Goal: Information Seeking & Learning: Check status

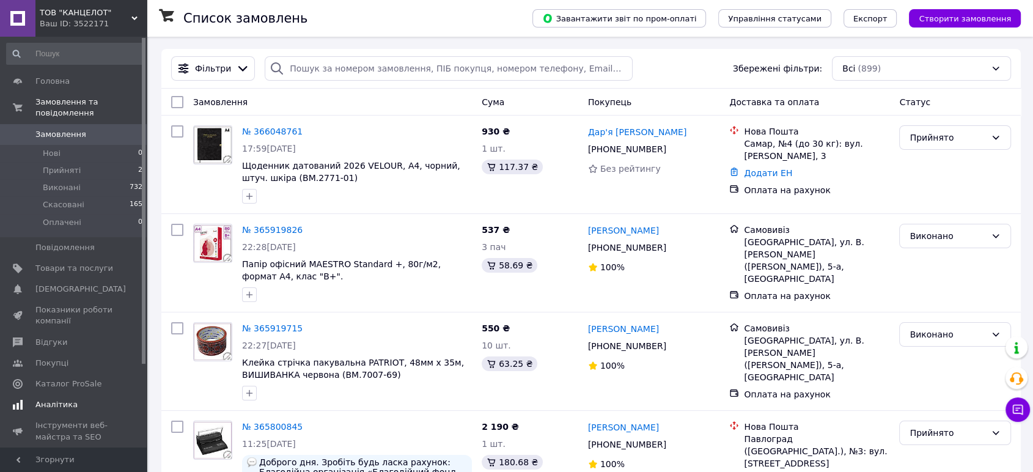
click at [65, 399] on span "Аналітика" at bounding box center [56, 404] width 42 height 11
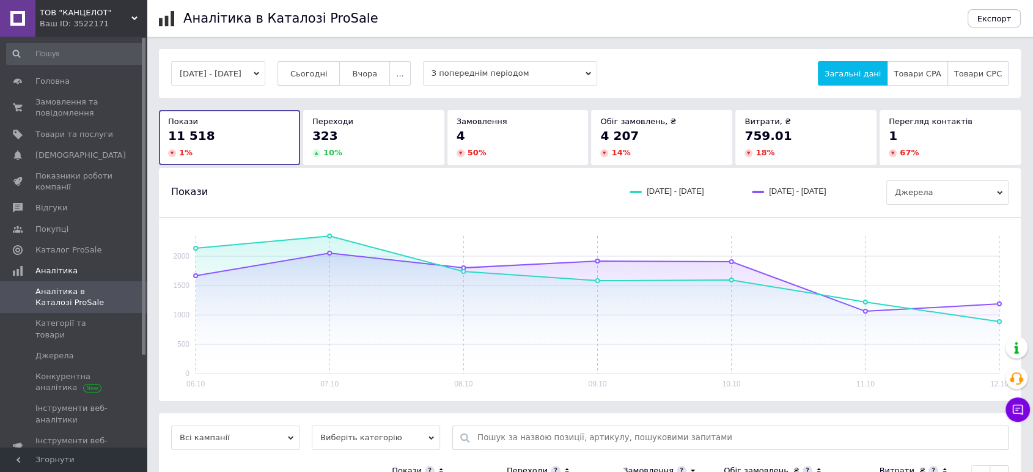
click at [324, 72] on span "Сьогодні" at bounding box center [308, 73] width 37 height 9
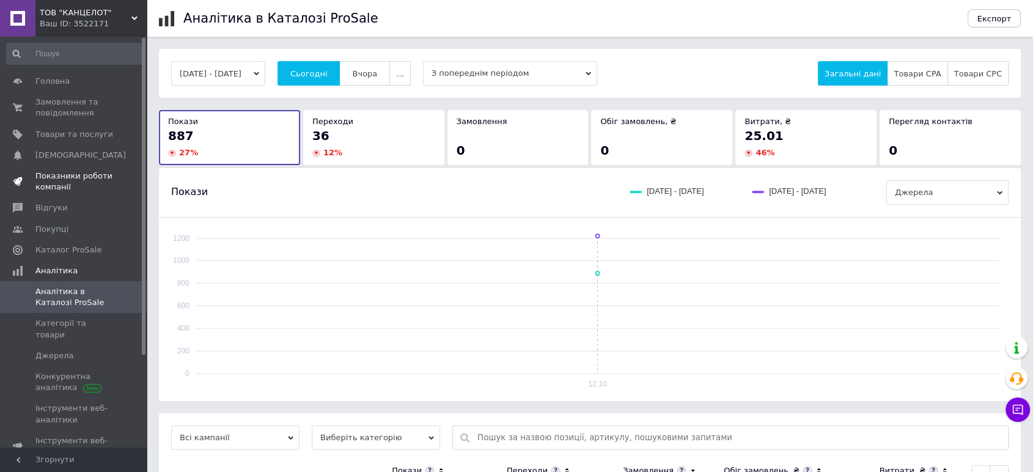
click at [75, 177] on span "Показники роботи компанії" at bounding box center [74, 182] width 78 height 22
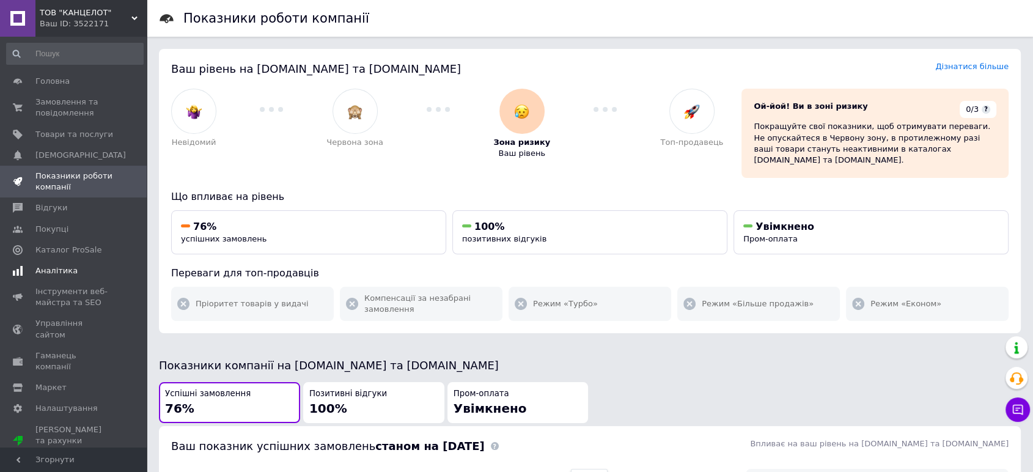
click at [62, 271] on span "Аналітика" at bounding box center [56, 270] width 42 height 11
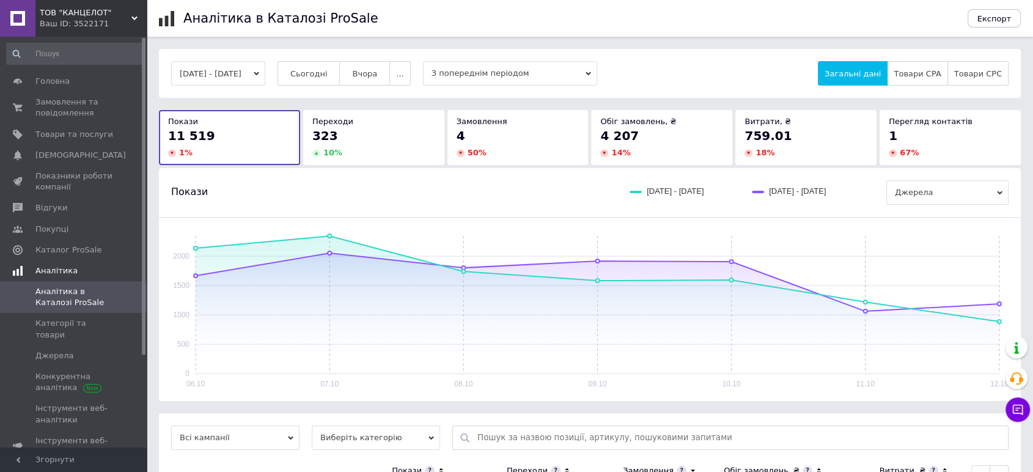
click at [61, 271] on span "Аналітика" at bounding box center [56, 270] width 42 height 11
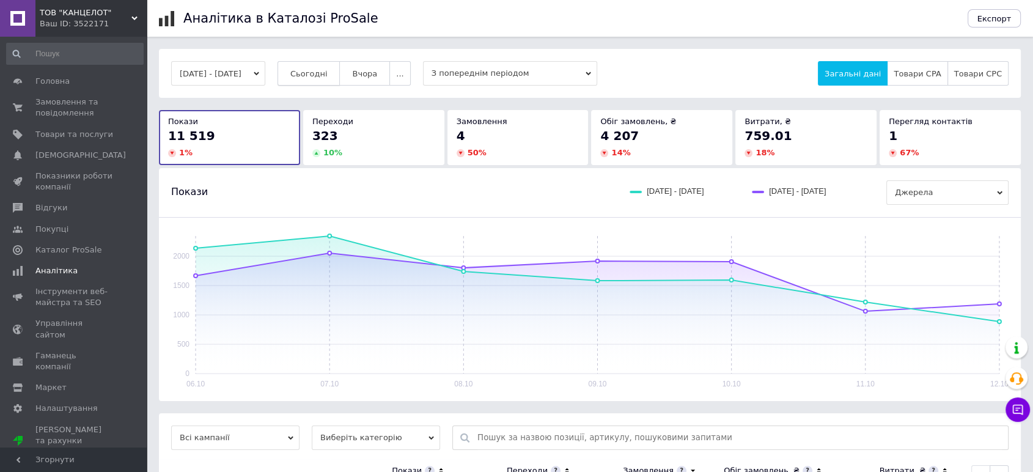
click at [328, 72] on span "Сьогодні" at bounding box center [308, 73] width 37 height 9
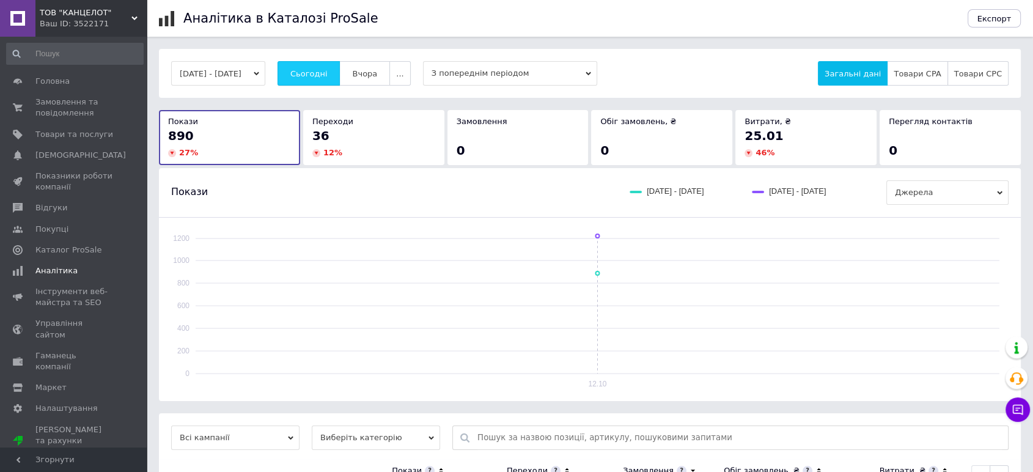
click at [328, 72] on span "Сьогодні" at bounding box center [308, 73] width 37 height 9
click at [79, 178] on span "Показники роботи компанії" at bounding box center [74, 182] width 78 height 22
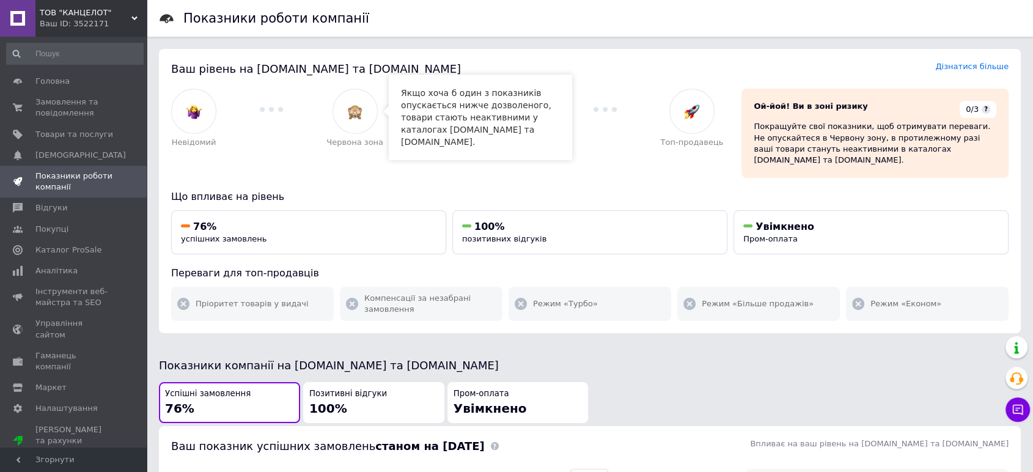
click at [369, 113] on div at bounding box center [355, 111] width 45 height 45
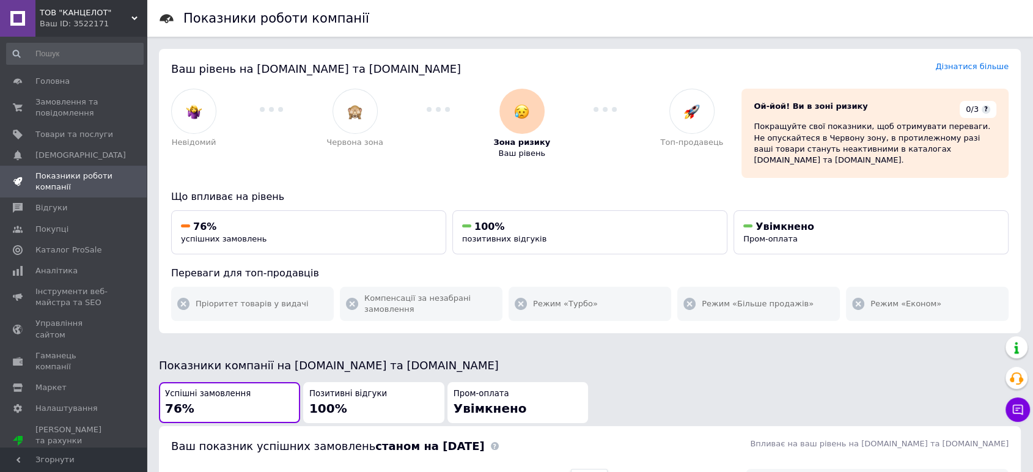
click at [520, 105] on img at bounding box center [521, 111] width 15 height 15
click at [529, 123] on div at bounding box center [521, 111] width 45 height 45
click at [528, 155] on span "Ваш рівень" at bounding box center [521, 153] width 47 height 11
click at [444, 111] on div at bounding box center [438, 110] width 110 height 42
click at [956, 135] on div "Покращуйте свої показники, щоб отримувати переваги. Не опускайтеся в Червону зо…" at bounding box center [875, 143] width 243 height 45
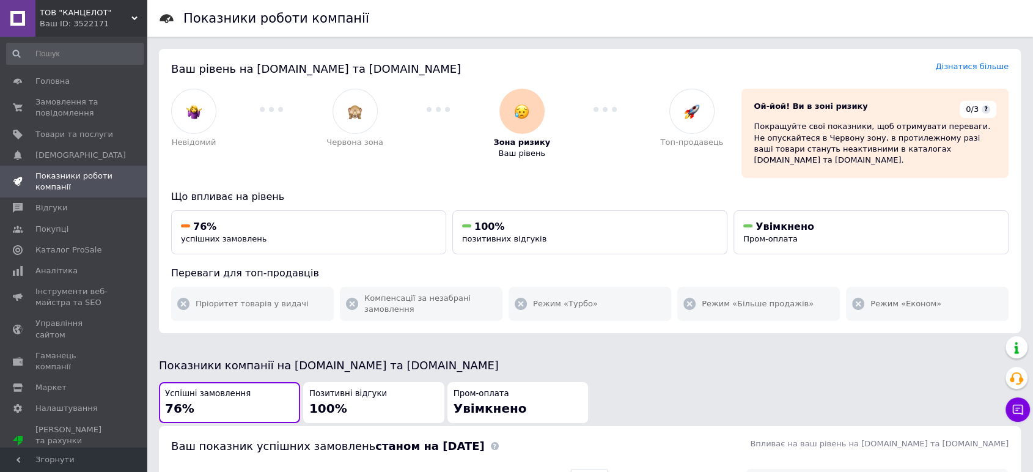
click at [813, 125] on div "Покращуйте свої показники, щоб отримувати переваги. Не опускайтеся в Червону зо…" at bounding box center [875, 143] width 243 height 45
drag, startPoint x: 813, startPoint y: 106, endPoint x: 857, endPoint y: 104, distance: 44.1
click at [814, 105] on span "Ой-йой! Ви в зоні ризику" at bounding box center [811, 105] width 114 height 9
click at [971, 111] on div "0/3 ?" at bounding box center [978, 109] width 37 height 17
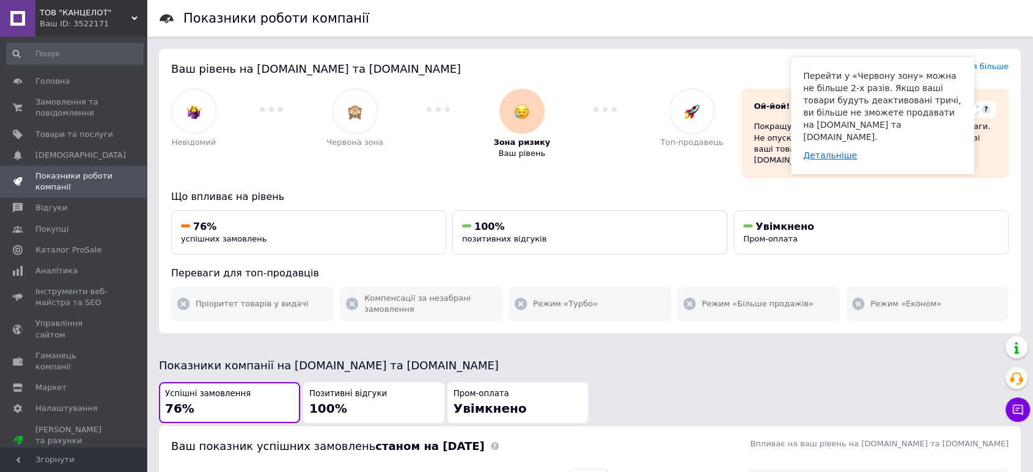
click at [831, 150] on link "Детальніше" at bounding box center [830, 155] width 54 height 10
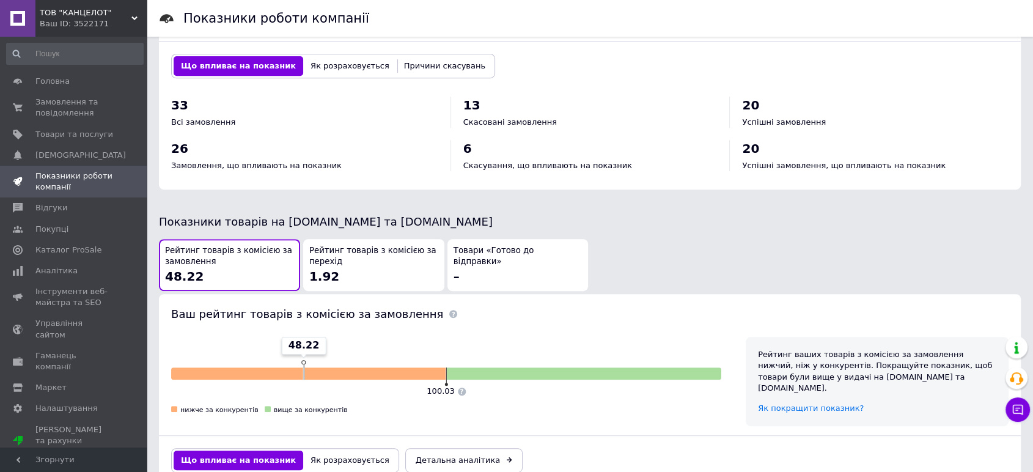
scroll to position [210, 0]
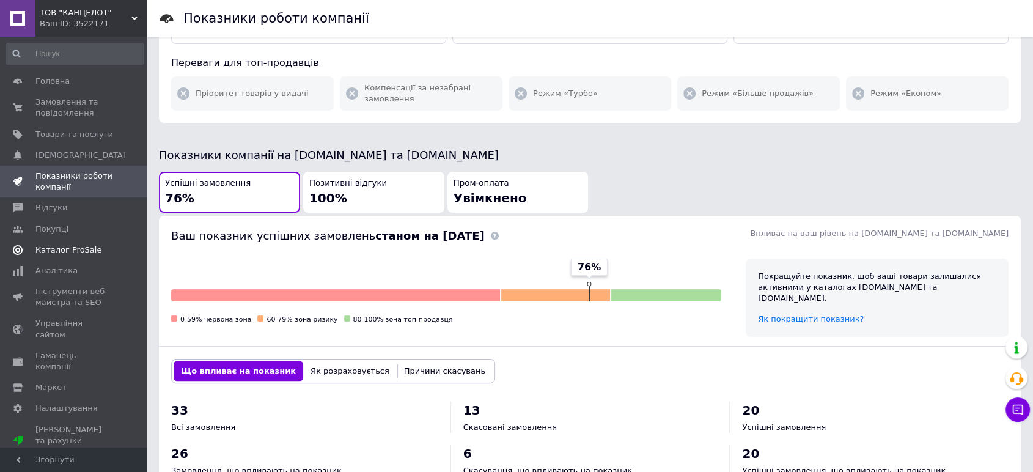
click at [66, 248] on span "Каталог ProSale" at bounding box center [68, 250] width 66 height 11
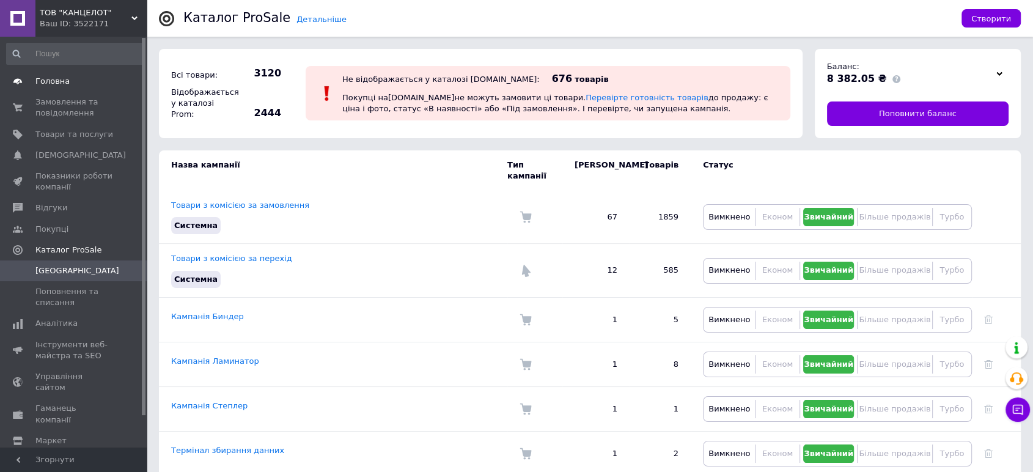
click at [53, 78] on span "Головна" at bounding box center [52, 81] width 34 height 11
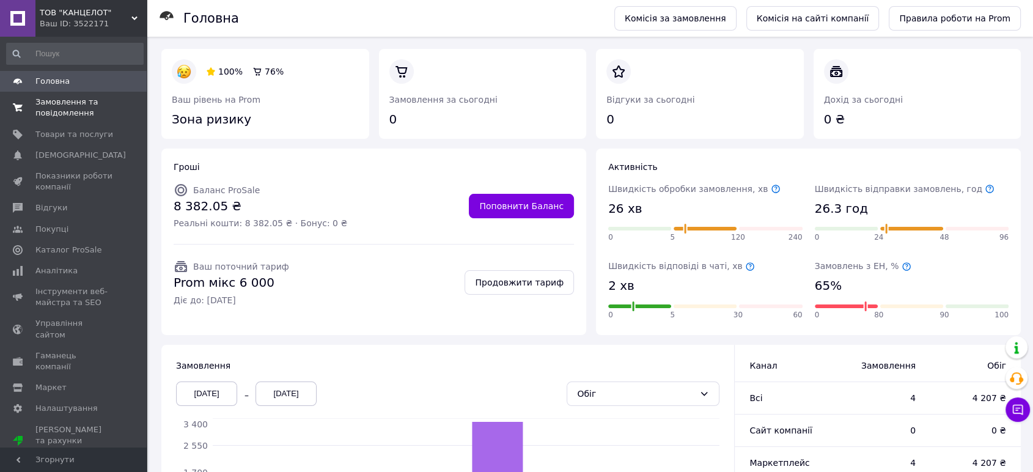
click at [64, 111] on span "Замовлення та повідомлення" at bounding box center [74, 108] width 78 height 22
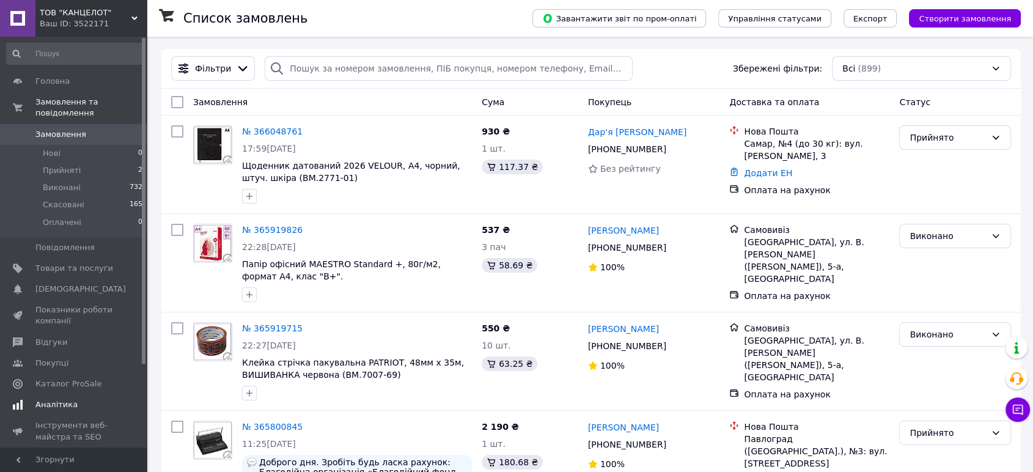
click at [65, 399] on span "Аналітика" at bounding box center [56, 404] width 42 height 11
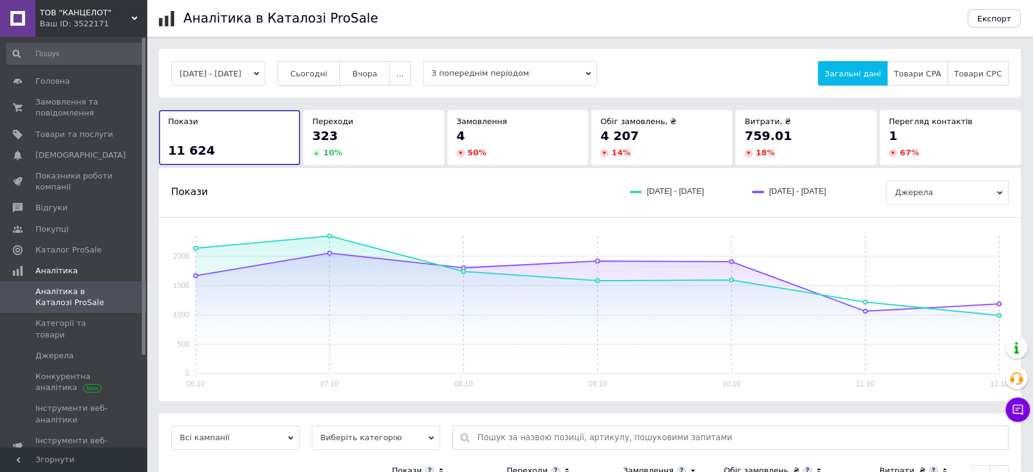
click at [328, 75] on span "Сьогодні" at bounding box center [308, 73] width 37 height 9
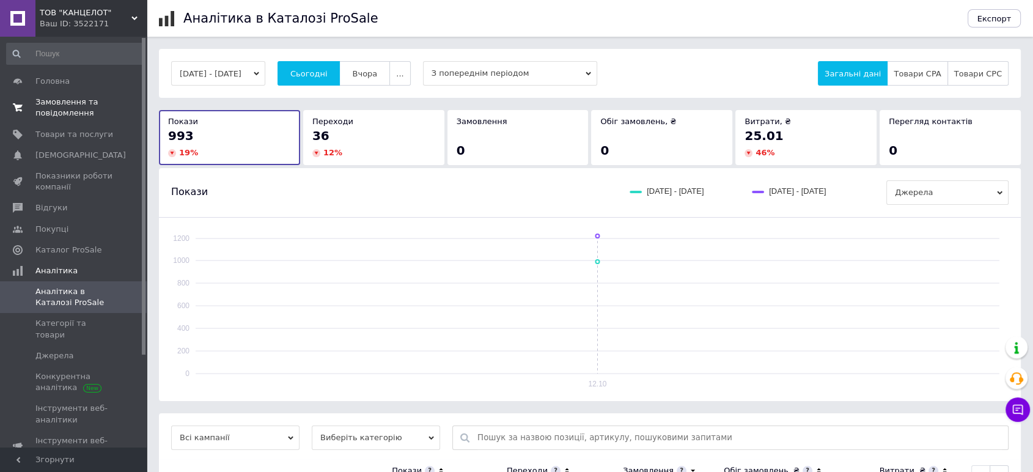
click at [55, 106] on span "Замовлення та повідомлення" at bounding box center [74, 108] width 78 height 22
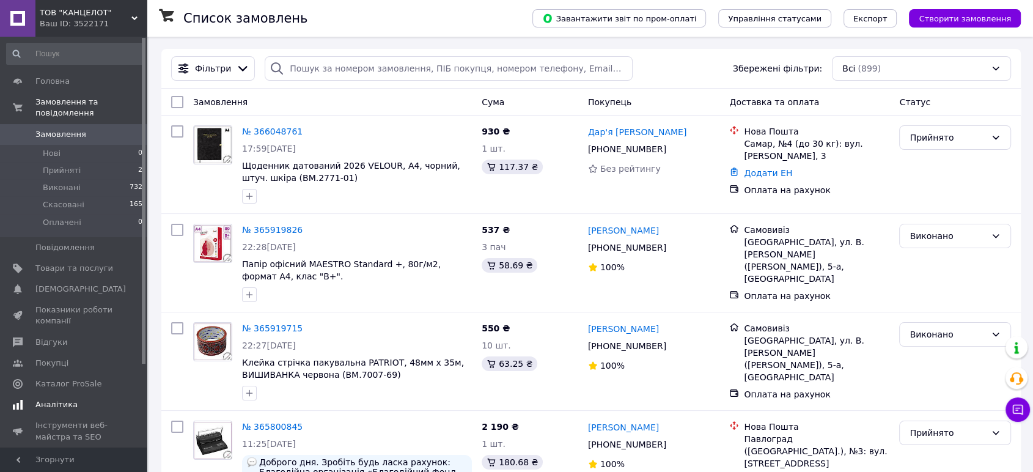
click at [57, 399] on span "Аналітика" at bounding box center [56, 404] width 42 height 11
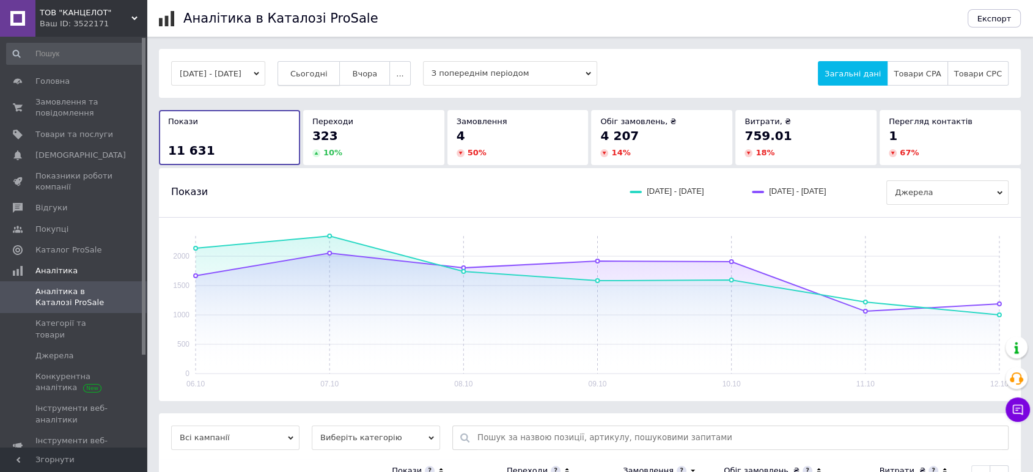
click at [322, 76] on span "Сьогодні" at bounding box center [308, 73] width 37 height 9
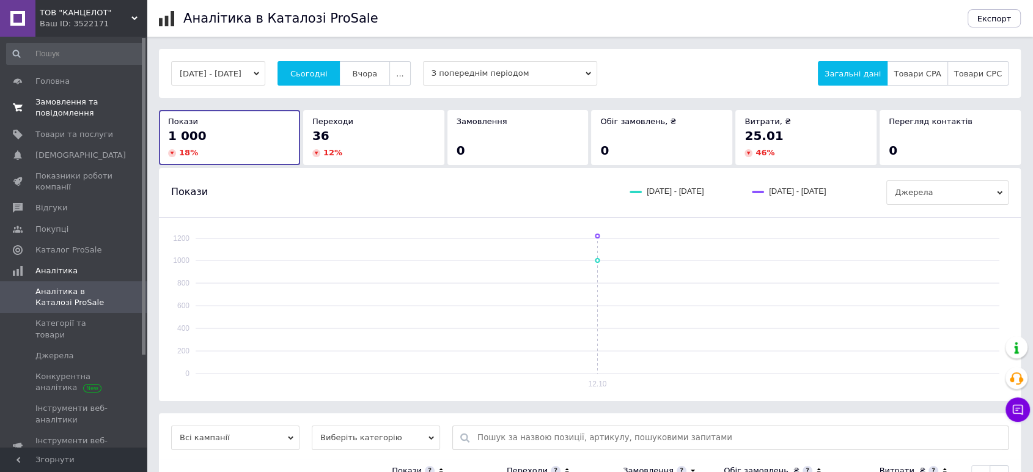
click at [59, 106] on span "Замовлення та повідомлення" at bounding box center [74, 108] width 78 height 22
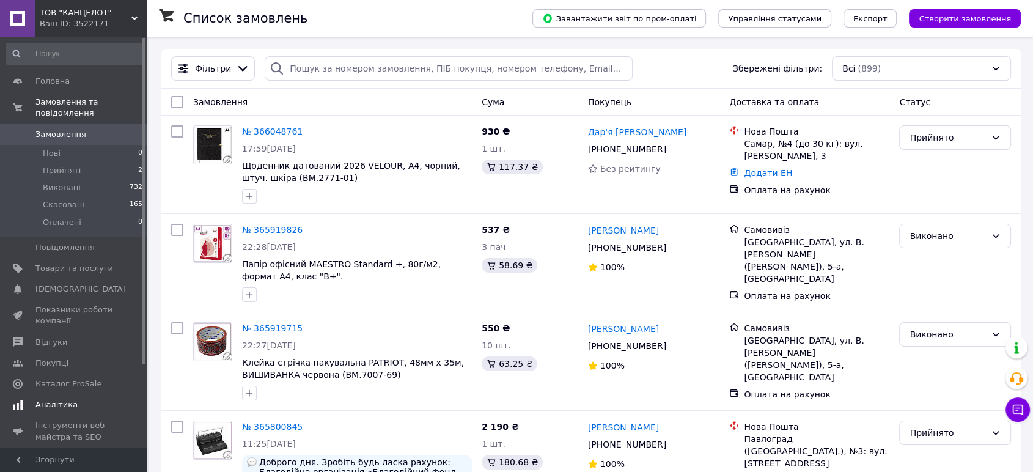
click at [59, 399] on span "Аналітика" at bounding box center [56, 404] width 42 height 11
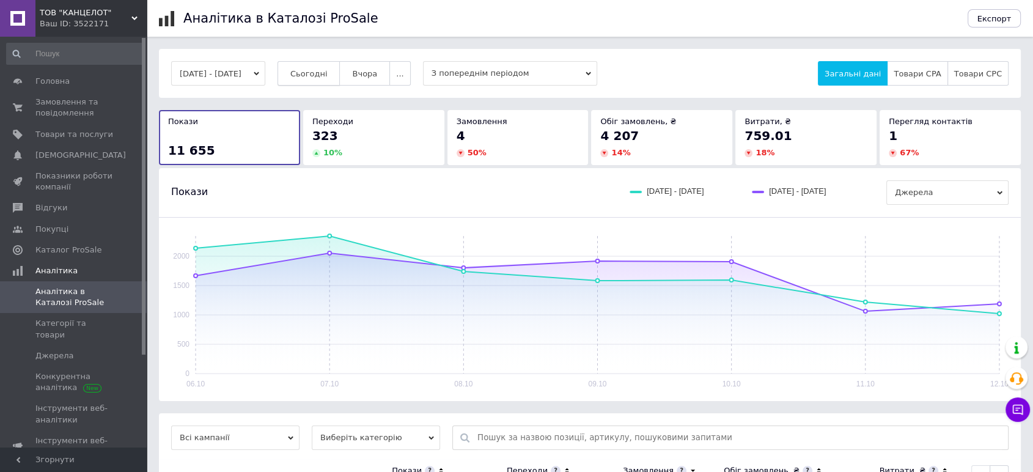
click at [328, 75] on span "Сьогодні" at bounding box center [308, 73] width 37 height 9
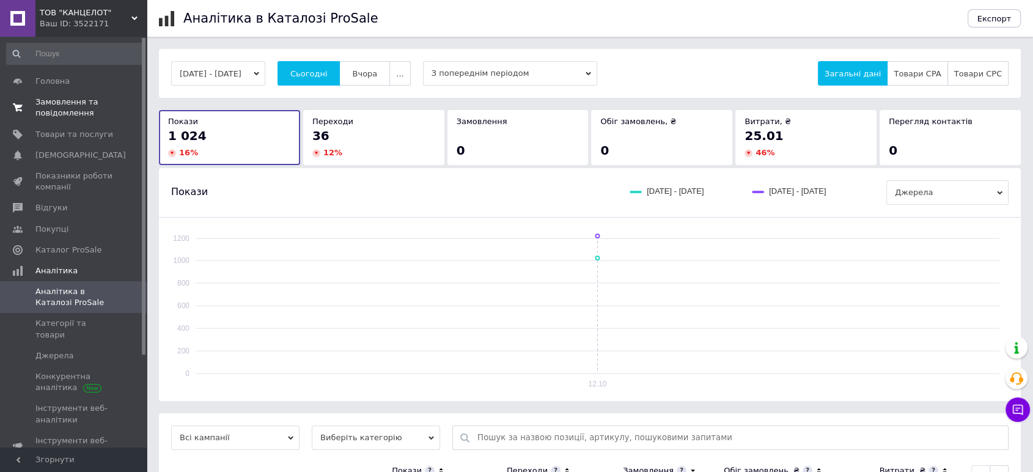
click at [62, 103] on span "Замовлення та повідомлення" at bounding box center [74, 108] width 78 height 22
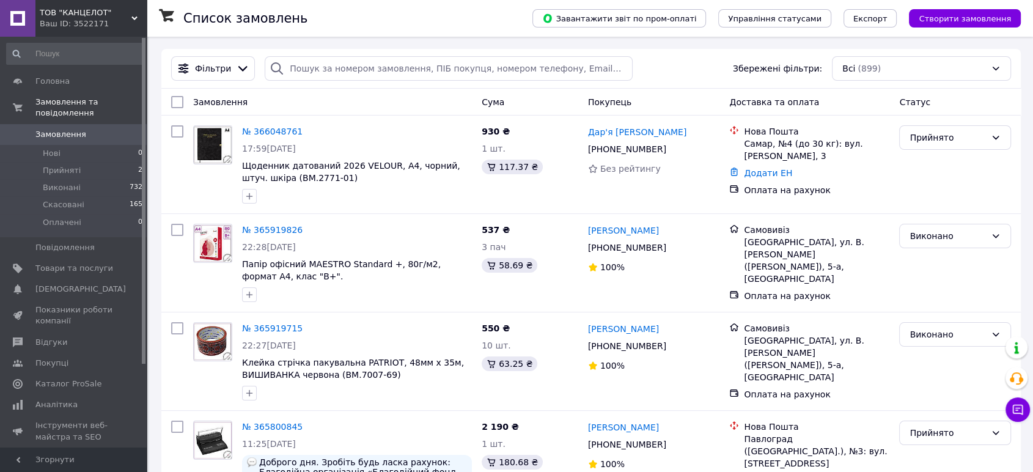
click at [65, 129] on span "Замовлення" at bounding box center [60, 134] width 51 height 11
click at [64, 399] on span "Аналітика" at bounding box center [56, 404] width 42 height 11
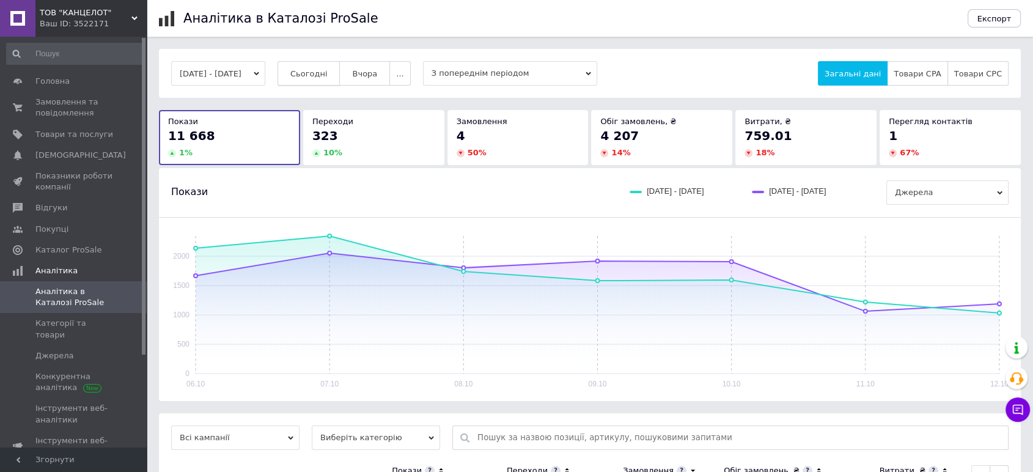
click at [328, 72] on span "Сьогодні" at bounding box center [308, 73] width 37 height 9
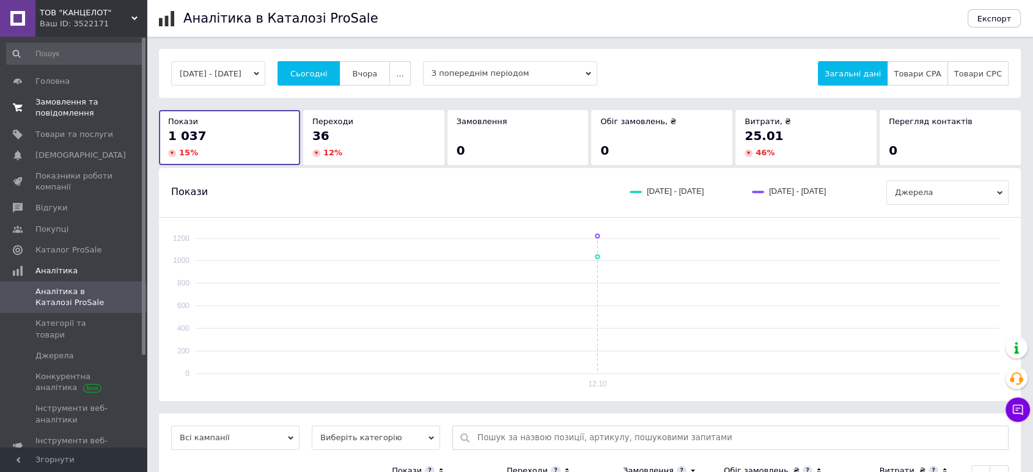
click at [64, 106] on span "Замовлення та повідомлення" at bounding box center [74, 108] width 78 height 22
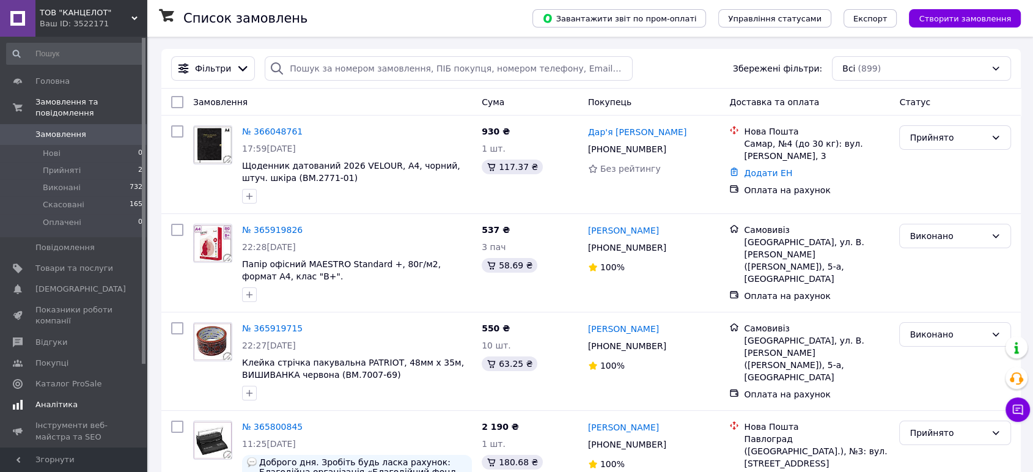
click at [57, 399] on span "Аналітика" at bounding box center [56, 404] width 42 height 11
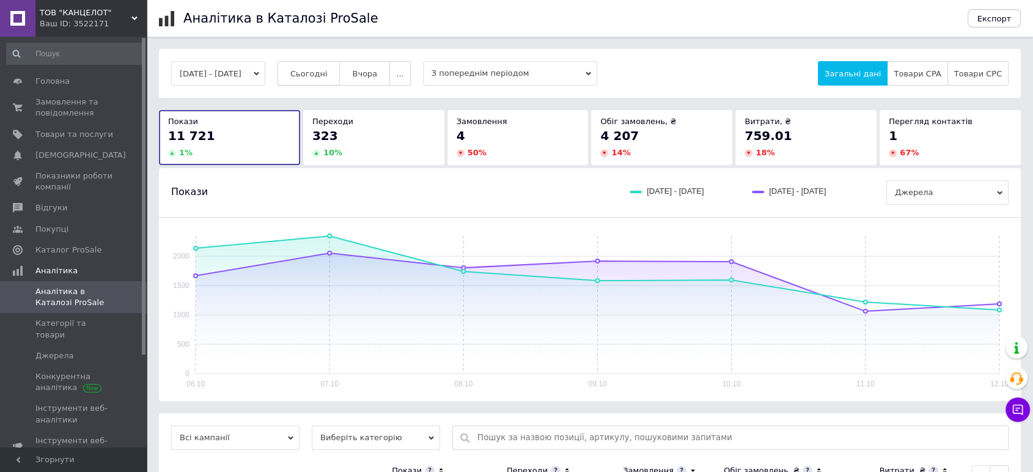
click at [321, 72] on span "Сьогодні" at bounding box center [308, 73] width 37 height 9
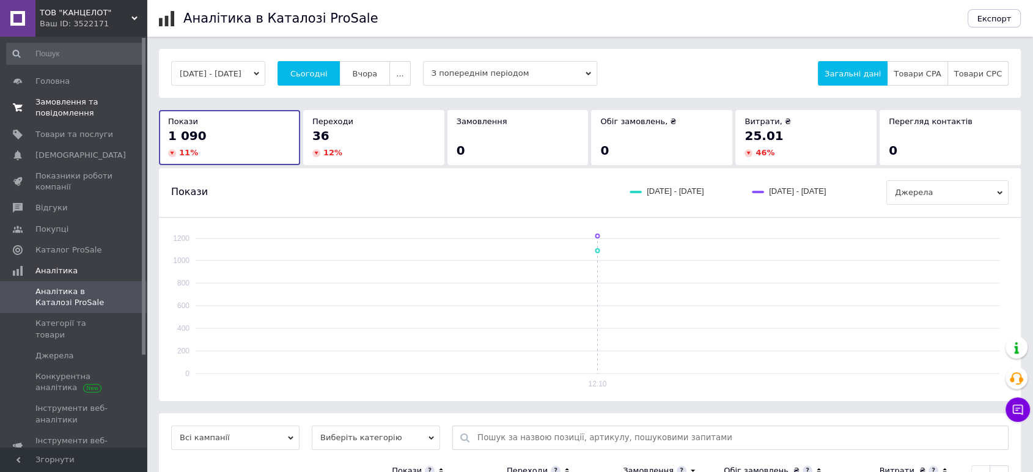
click at [53, 107] on span "Замовлення та повідомлення" at bounding box center [74, 108] width 78 height 22
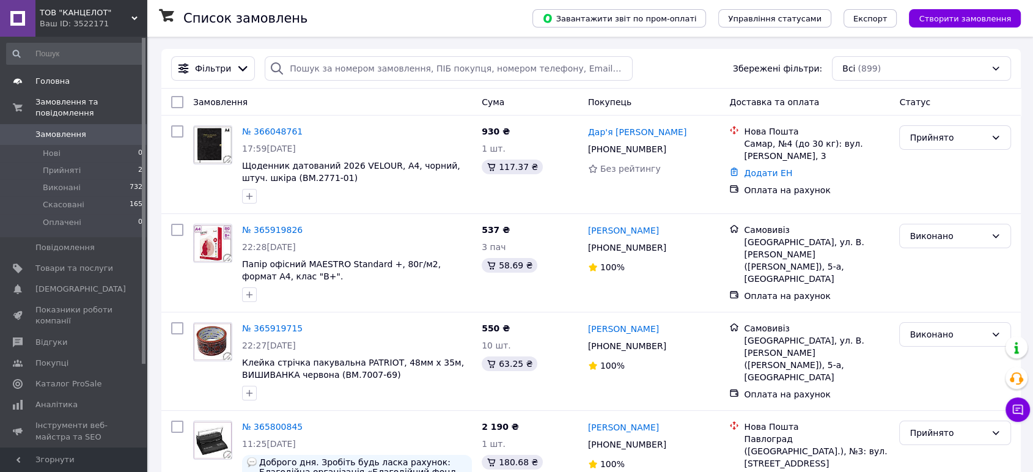
click at [59, 80] on span "Головна" at bounding box center [52, 81] width 34 height 11
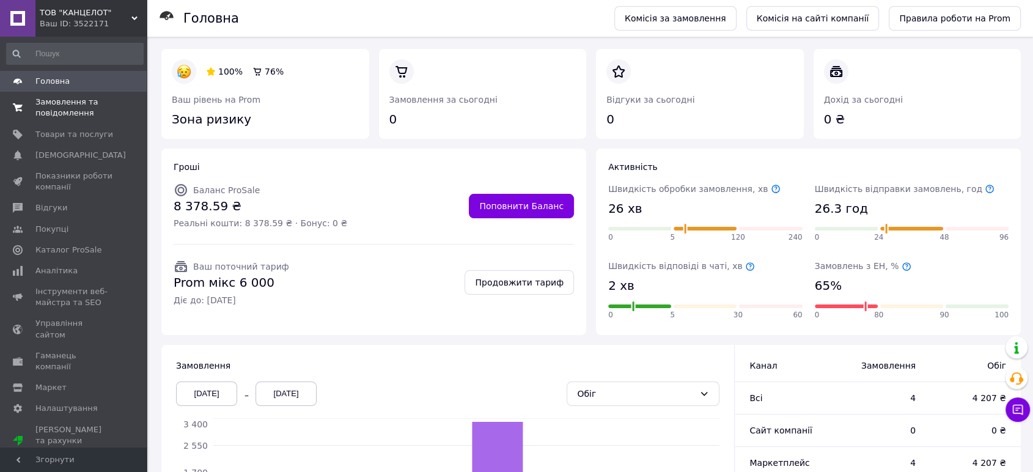
click at [57, 111] on span "Замовлення та повідомлення" at bounding box center [74, 108] width 78 height 22
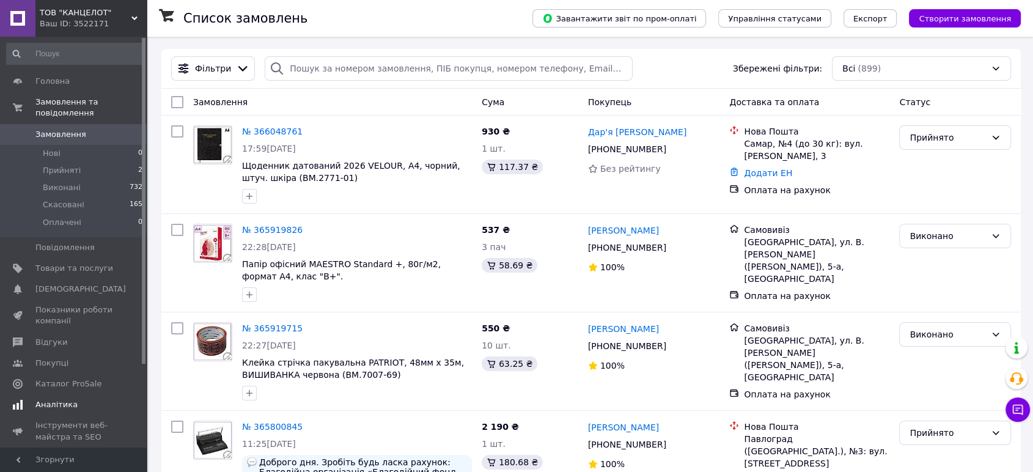
click at [55, 399] on span "Аналітика" at bounding box center [56, 404] width 42 height 11
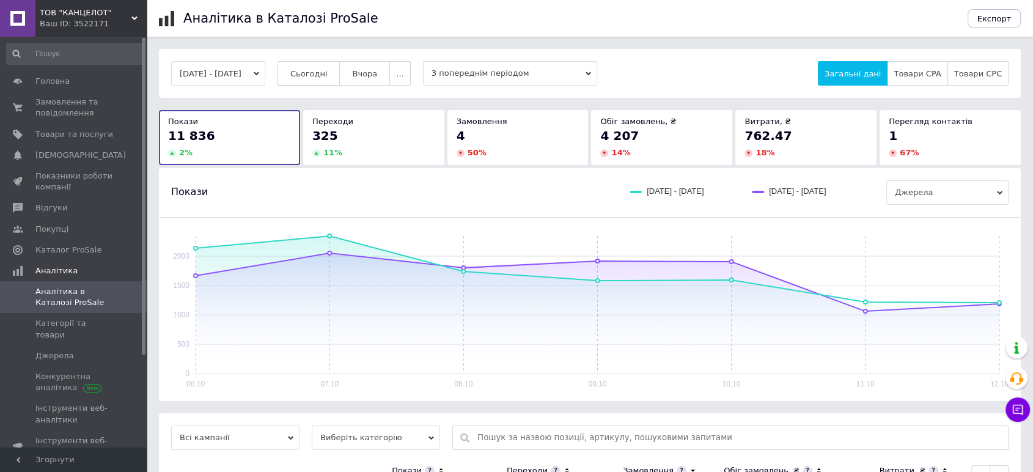
click at [320, 73] on span "Сьогодні" at bounding box center [308, 73] width 37 height 9
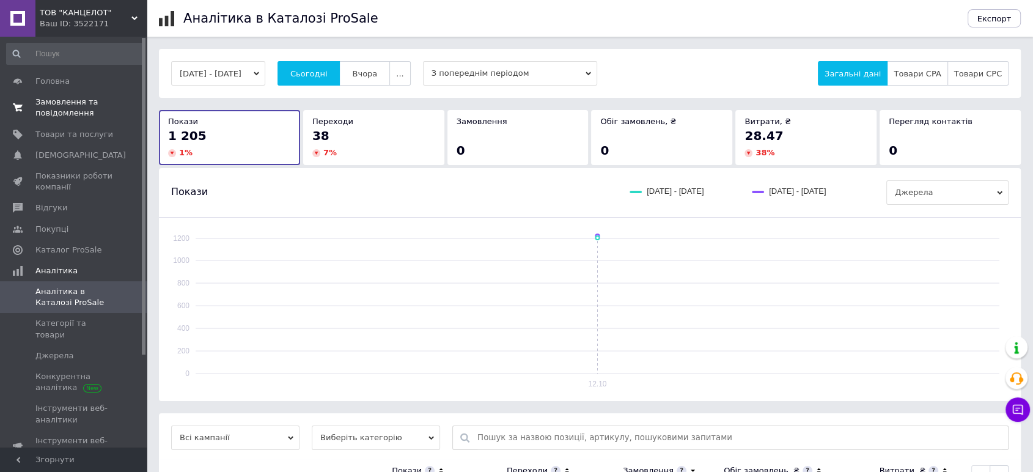
click at [59, 107] on span "Замовлення та повідомлення" at bounding box center [74, 108] width 78 height 22
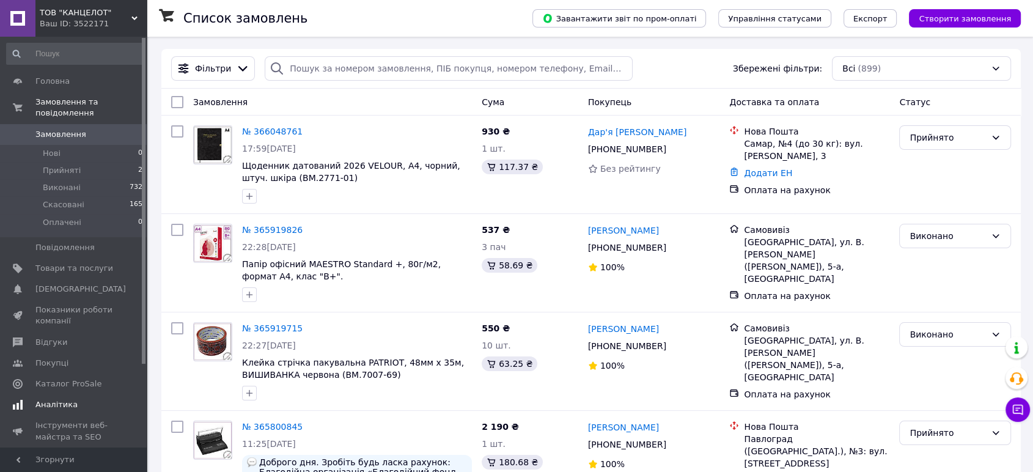
click at [51, 399] on span "Аналітика" at bounding box center [56, 404] width 42 height 11
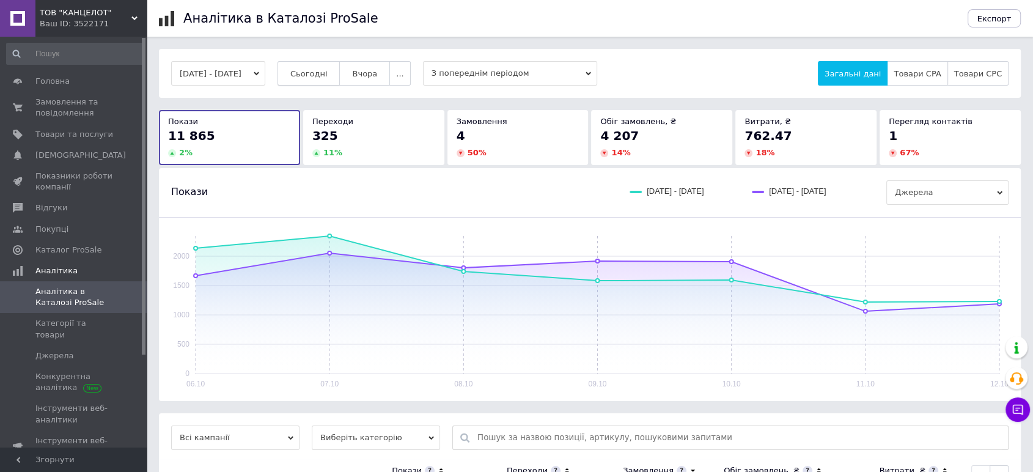
click at [322, 73] on span "Сьогодні" at bounding box center [308, 73] width 37 height 9
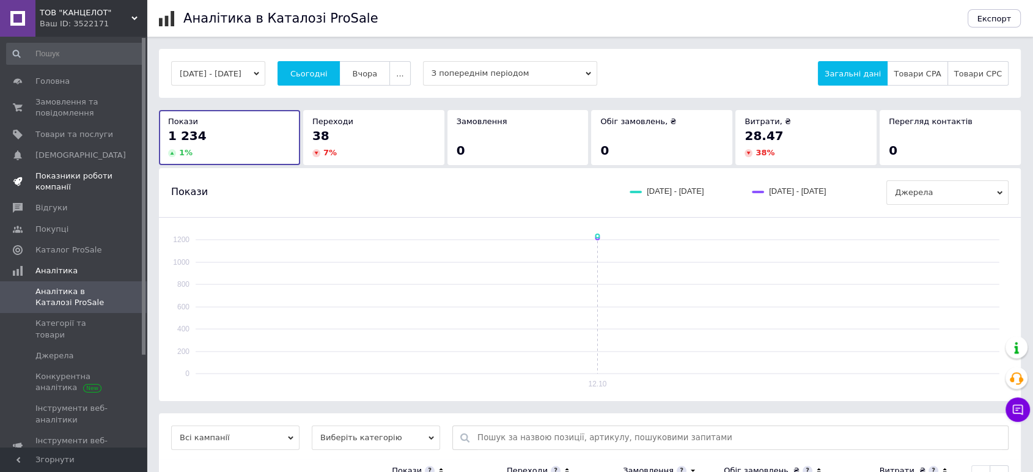
click at [65, 174] on span "Показники роботи компанії" at bounding box center [74, 182] width 78 height 22
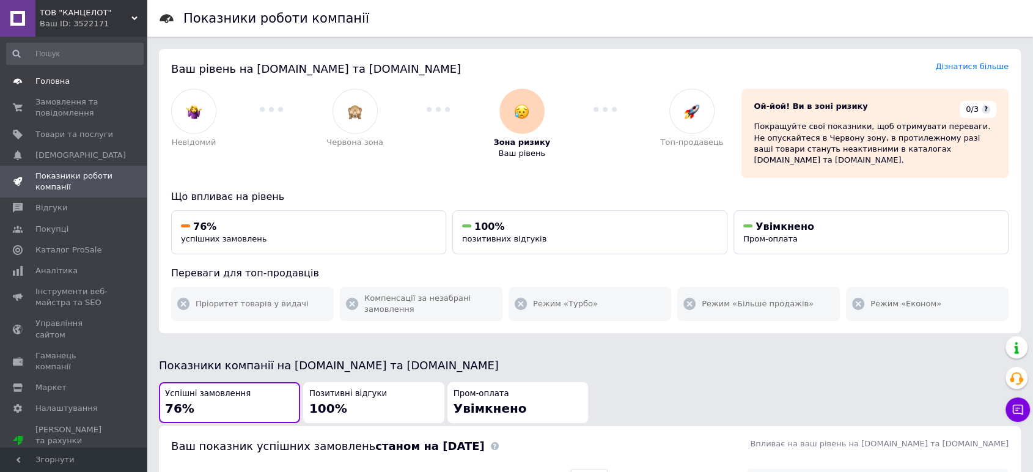
click at [57, 81] on span "Головна" at bounding box center [52, 81] width 34 height 11
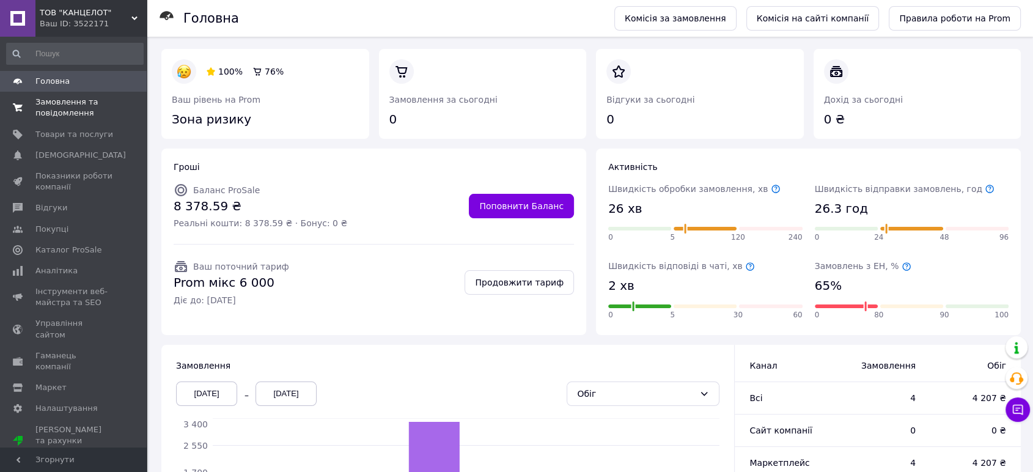
click at [53, 106] on span "Замовлення та повідомлення" at bounding box center [74, 108] width 78 height 22
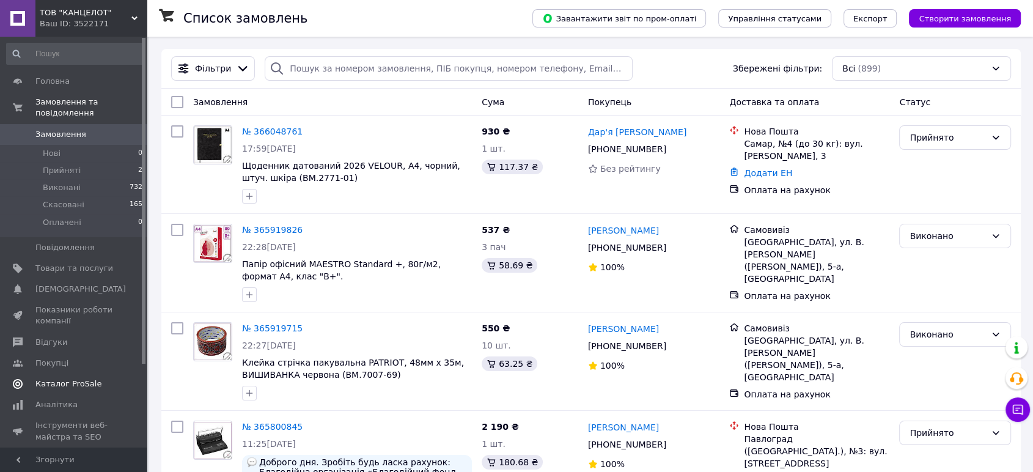
click at [90, 378] on span "Каталог ProSale" at bounding box center [68, 383] width 66 height 11
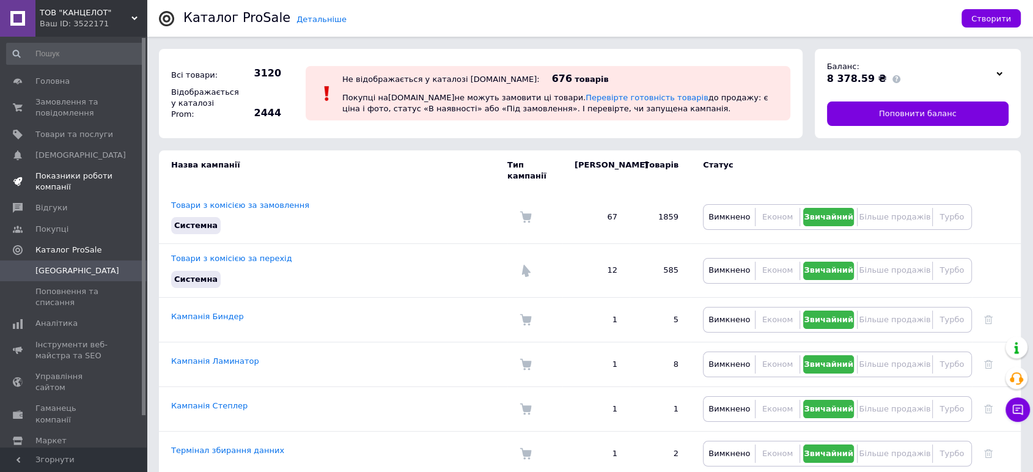
click at [77, 174] on span "Показники роботи компанії" at bounding box center [74, 182] width 78 height 22
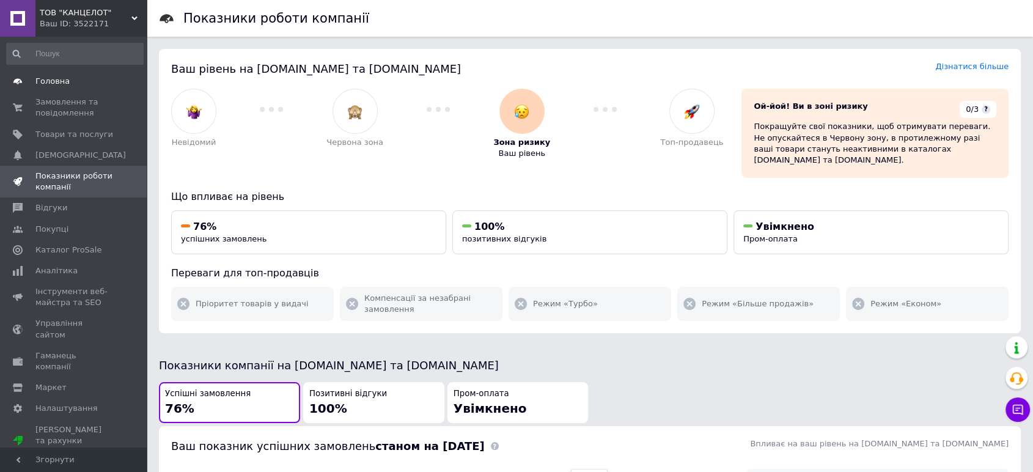
click at [59, 81] on span "Головна" at bounding box center [52, 81] width 34 height 11
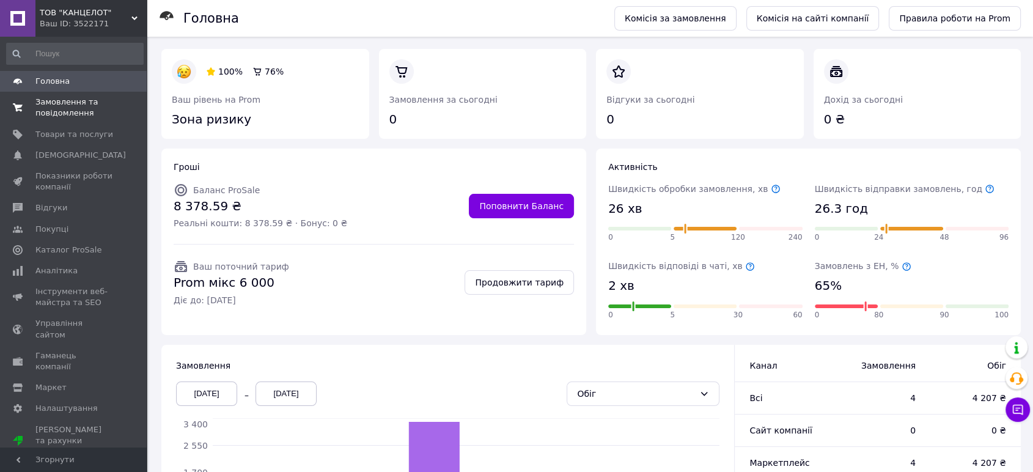
click at [57, 106] on span "Замовлення та повідомлення" at bounding box center [74, 108] width 78 height 22
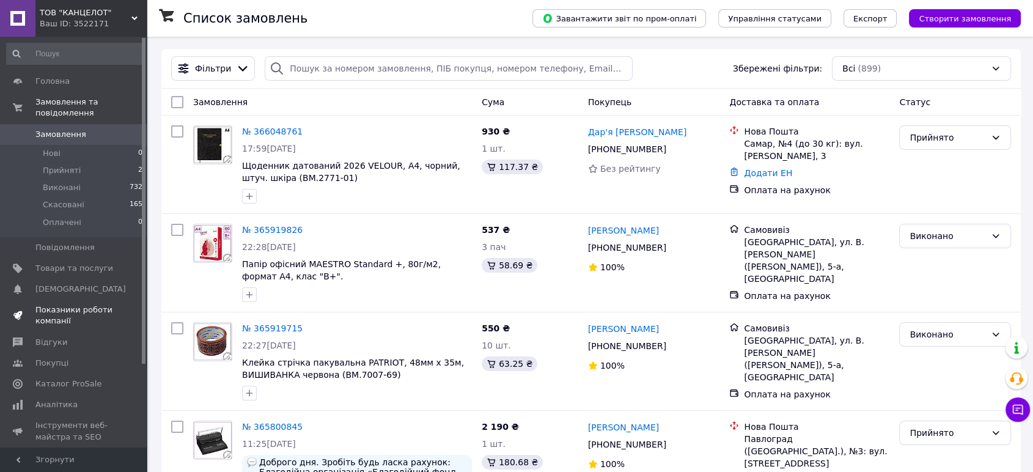
click at [64, 304] on span "Показники роботи компанії" at bounding box center [74, 315] width 78 height 22
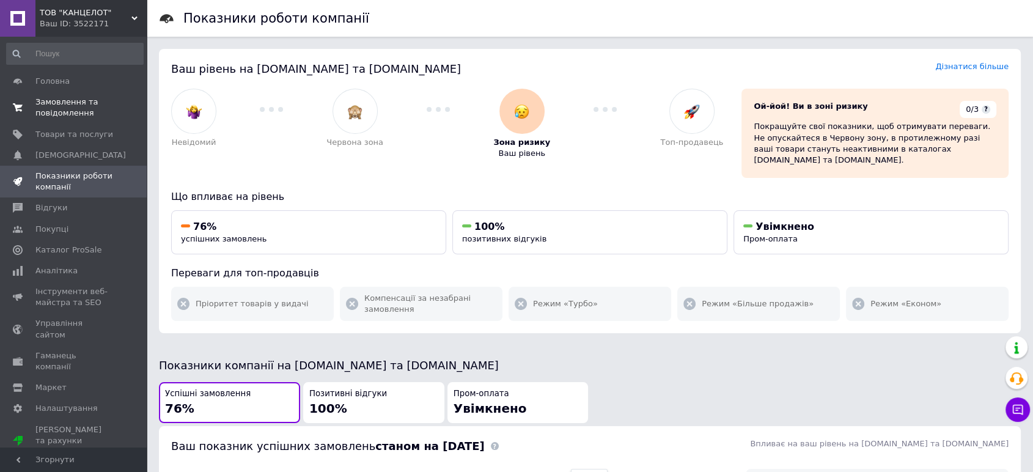
click at [61, 108] on span "Замовлення та повідомлення" at bounding box center [74, 108] width 78 height 22
